Goal: Task Accomplishment & Management: Manage account settings

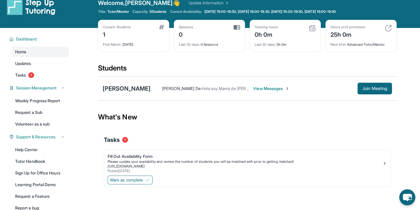
scroll to position [3, 0]
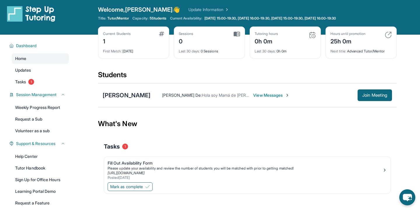
click at [285, 94] on img at bounding box center [287, 95] width 5 height 5
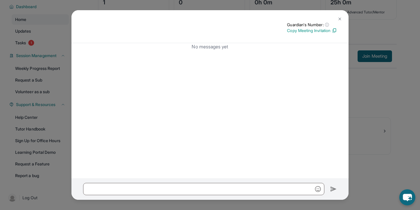
scroll to position [42, 0]
click at [340, 16] on button at bounding box center [340, 19] width 12 height 12
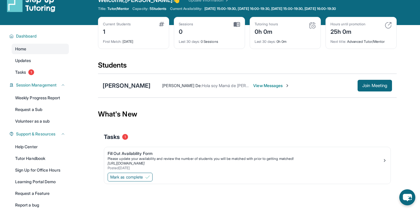
scroll to position [4, 0]
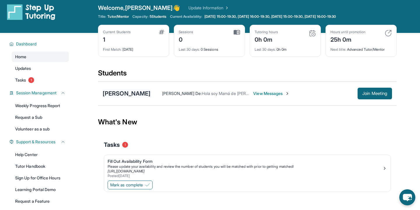
click at [131, 92] on div "[PERSON_NAME]" at bounding box center [127, 94] width 48 height 8
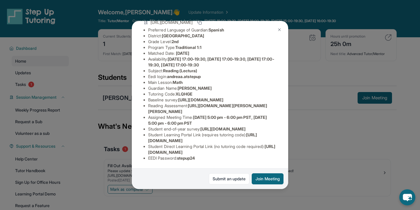
scroll to position [0, 0]
click at [311, 153] on div "[PERSON_NAME] Guardian: [PERSON_NAME] Student Information [URL][DOMAIN_NAME] Pr…" at bounding box center [210, 105] width 420 height 210
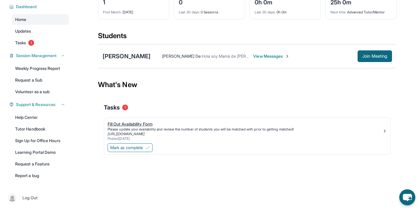
click at [165, 127] on div "Fill Out Availability Form" at bounding box center [245, 124] width 275 height 6
click at [148, 124] on div "Fill Out Availability Form" at bounding box center [245, 124] width 275 height 6
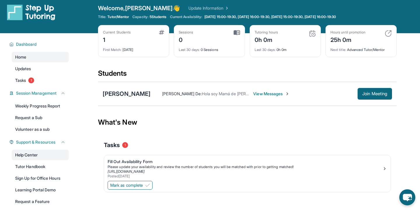
scroll to position [0, 0]
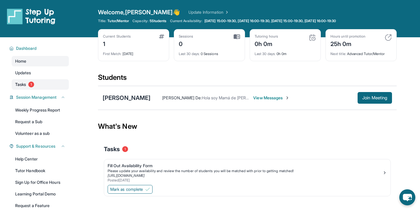
click at [37, 82] on link "Tasks 1" at bounding box center [40, 84] width 57 height 11
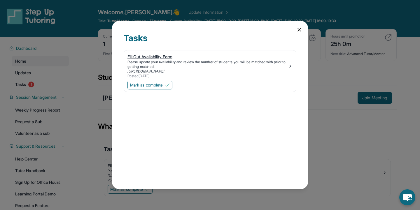
click at [290, 65] on img at bounding box center [290, 66] width 5 height 5
click at [299, 29] on icon at bounding box center [299, 30] width 6 height 6
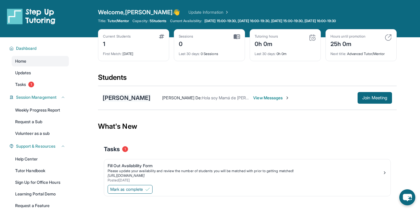
click at [130, 97] on div "[PERSON_NAME]" at bounding box center [127, 98] width 48 height 8
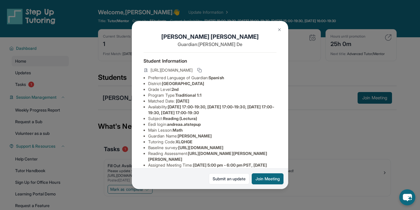
scroll to position [7, 0]
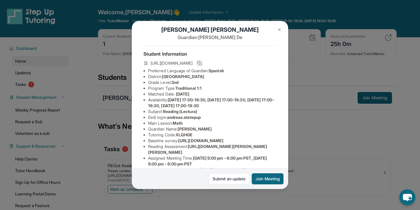
click at [203, 64] on button at bounding box center [199, 63] width 7 height 7
click at [202, 62] on icon at bounding box center [199, 63] width 5 height 5
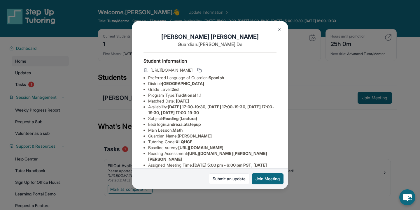
scroll to position [0, 0]
click at [282, 29] on button at bounding box center [280, 30] width 12 height 12
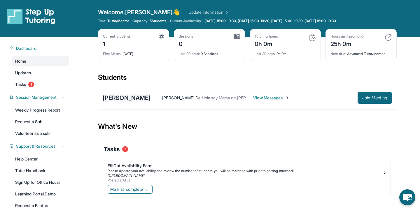
click at [139, 98] on div "[PERSON_NAME]" at bounding box center [127, 98] width 48 height 8
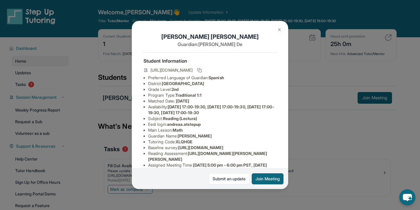
scroll to position [13, 0]
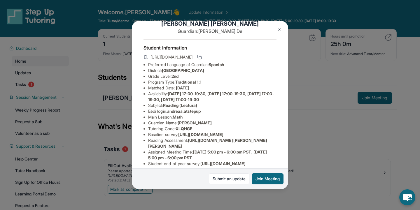
click at [282, 29] on button at bounding box center [280, 30] width 12 height 12
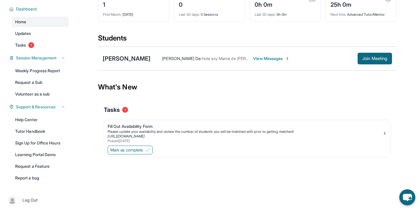
scroll to position [25, 0]
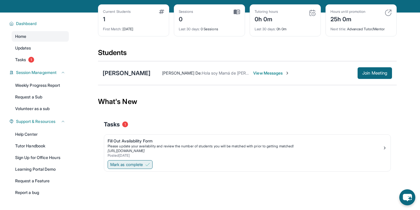
click at [137, 162] on span "Mark as complete" at bounding box center [126, 165] width 33 height 6
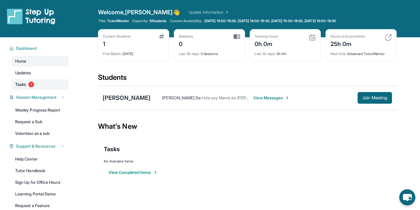
scroll to position [0, 0]
click at [28, 84] on link "Tasks 1" at bounding box center [40, 84] width 57 height 11
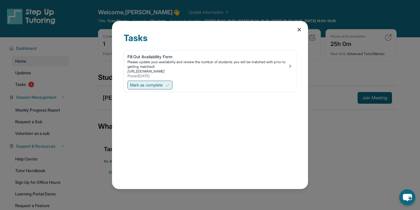
click at [159, 86] on span "Mark as complete" at bounding box center [146, 85] width 33 height 6
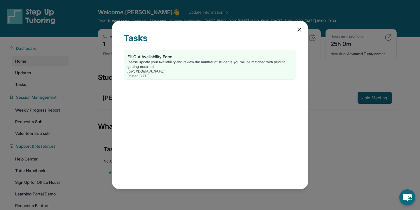
click at [300, 27] on icon at bounding box center [299, 30] width 6 height 6
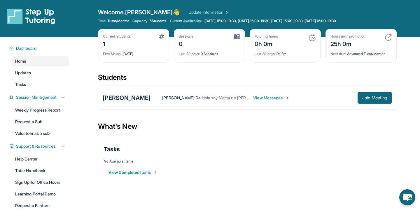
click at [131, 97] on div "[PERSON_NAME]" at bounding box center [127, 98] width 48 height 8
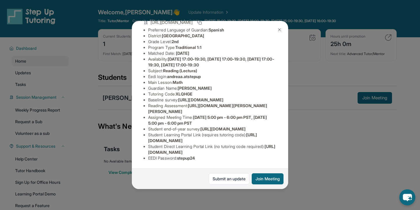
scroll to position [89, 0]
click at [278, 33] on button at bounding box center [280, 30] width 12 height 12
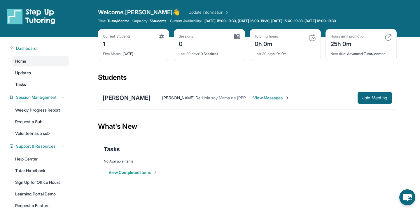
scroll to position [0, 0]
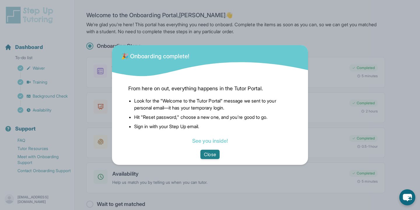
click at [210, 157] on button "Close" at bounding box center [209, 154] width 19 height 9
